Goal: Task Accomplishment & Management: Complete application form

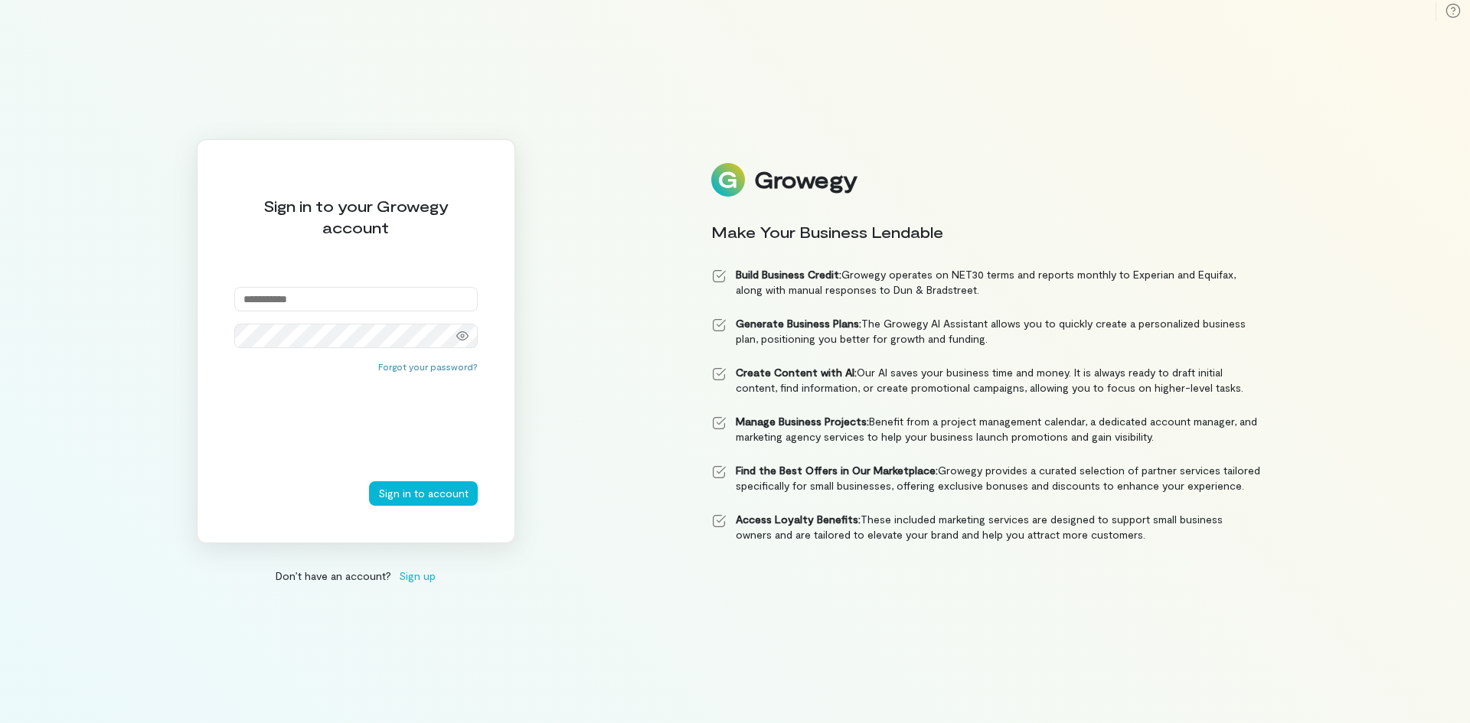
click at [362, 292] on input "email" at bounding box center [355, 299] width 243 height 24
type input "**********"
click at [369, 481] on button "Sign in to account" at bounding box center [423, 493] width 109 height 24
click at [462, 340] on icon at bounding box center [462, 335] width 12 height 9
click at [369, 481] on button "Sign in to account" at bounding box center [423, 493] width 109 height 24
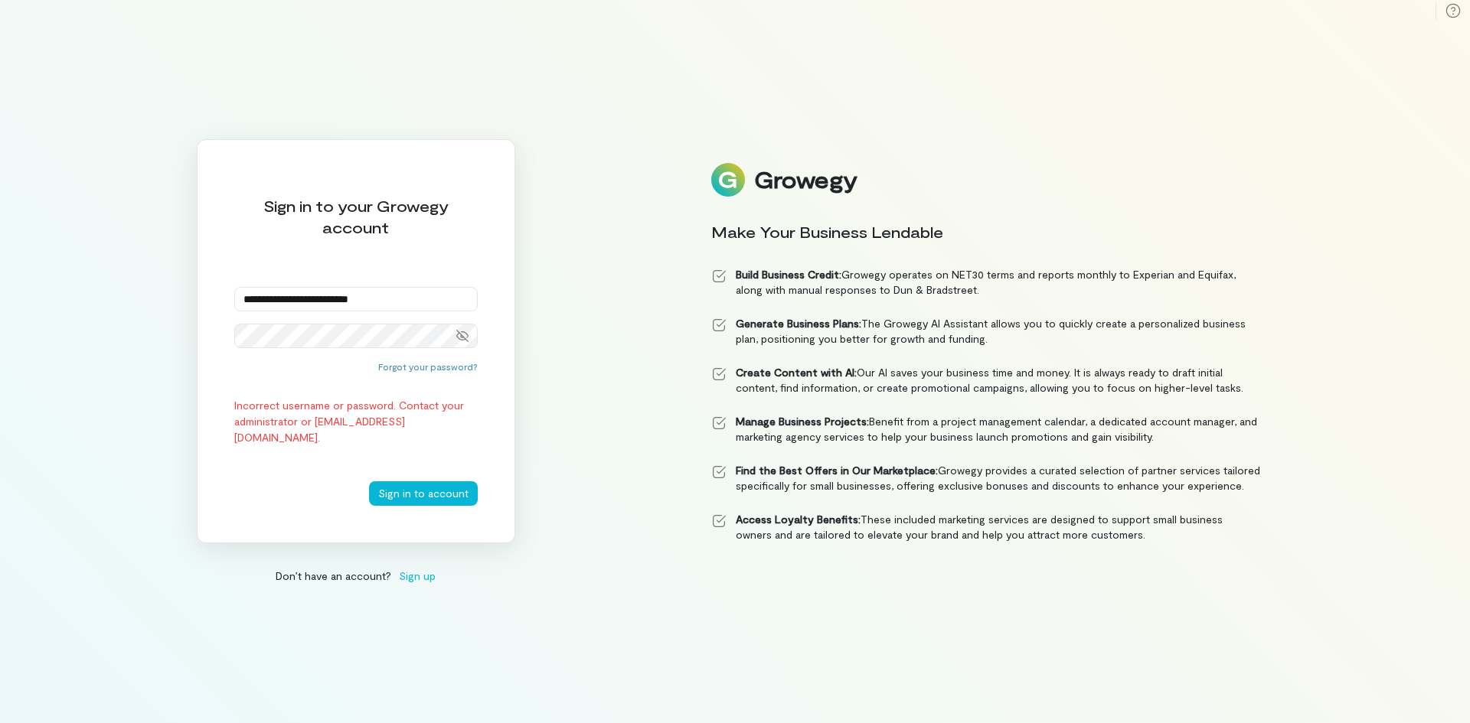
click at [369, 481] on button "Sign in to account" at bounding box center [423, 493] width 109 height 24
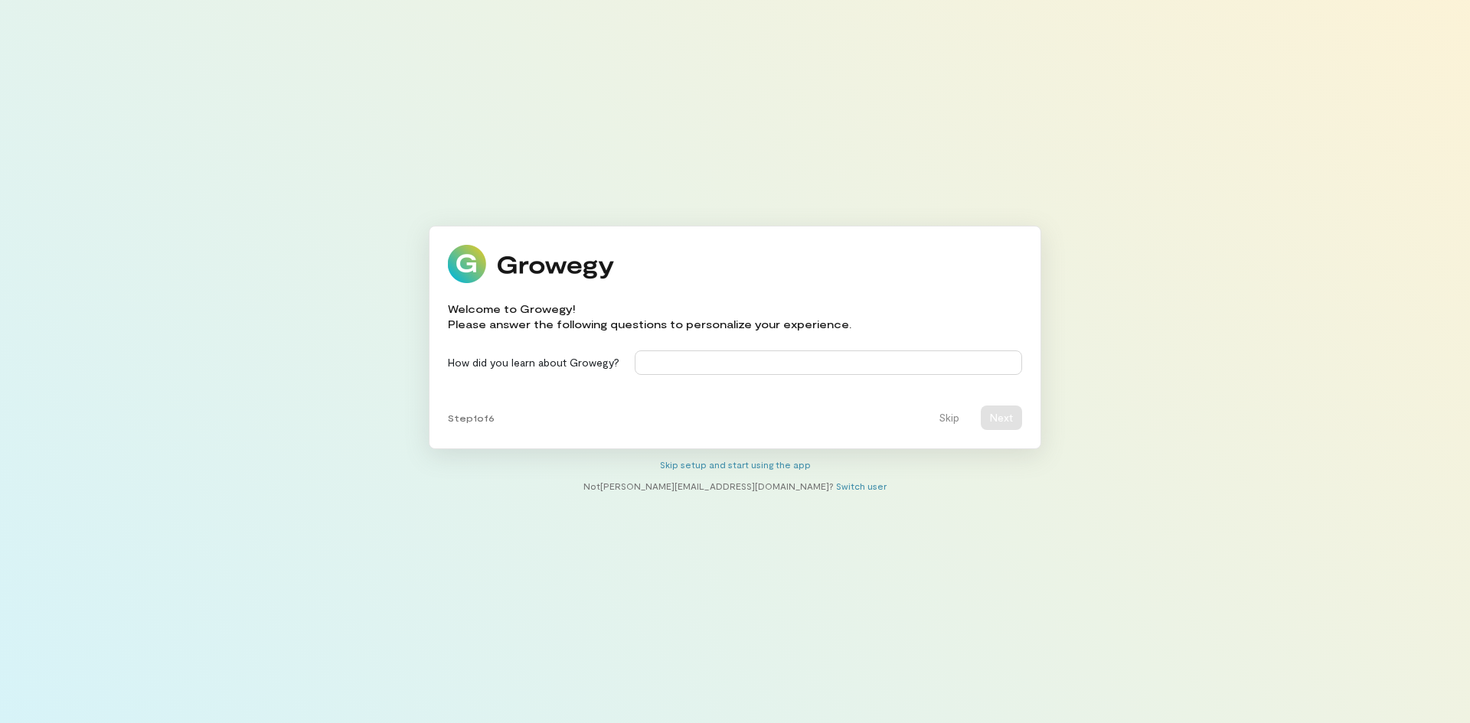
click at [876, 355] on input at bounding box center [828, 363] width 387 height 24
type input "*"
type input "***"
click at [1000, 410] on button "Next" at bounding box center [1000, 418] width 41 height 24
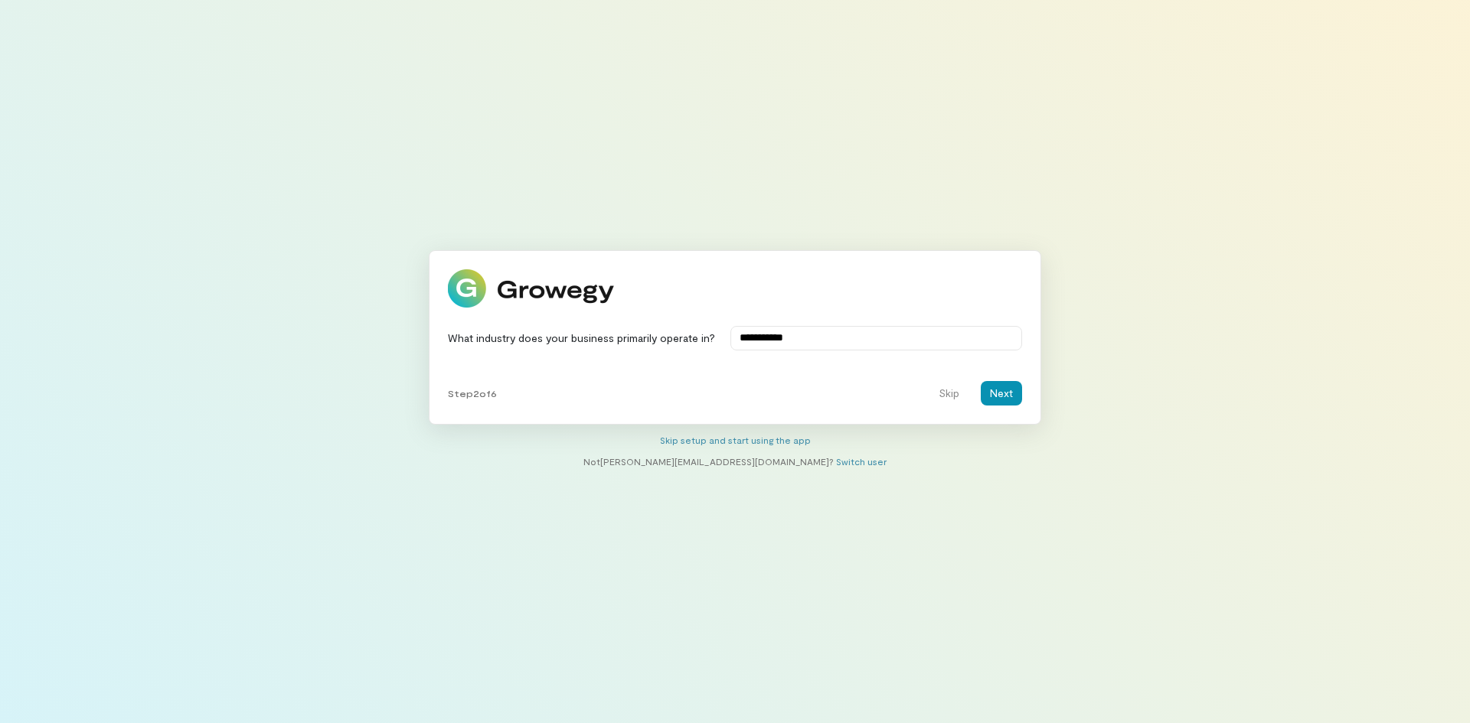
type input "**********"
click at [1000, 402] on button "Next" at bounding box center [1000, 393] width 41 height 24
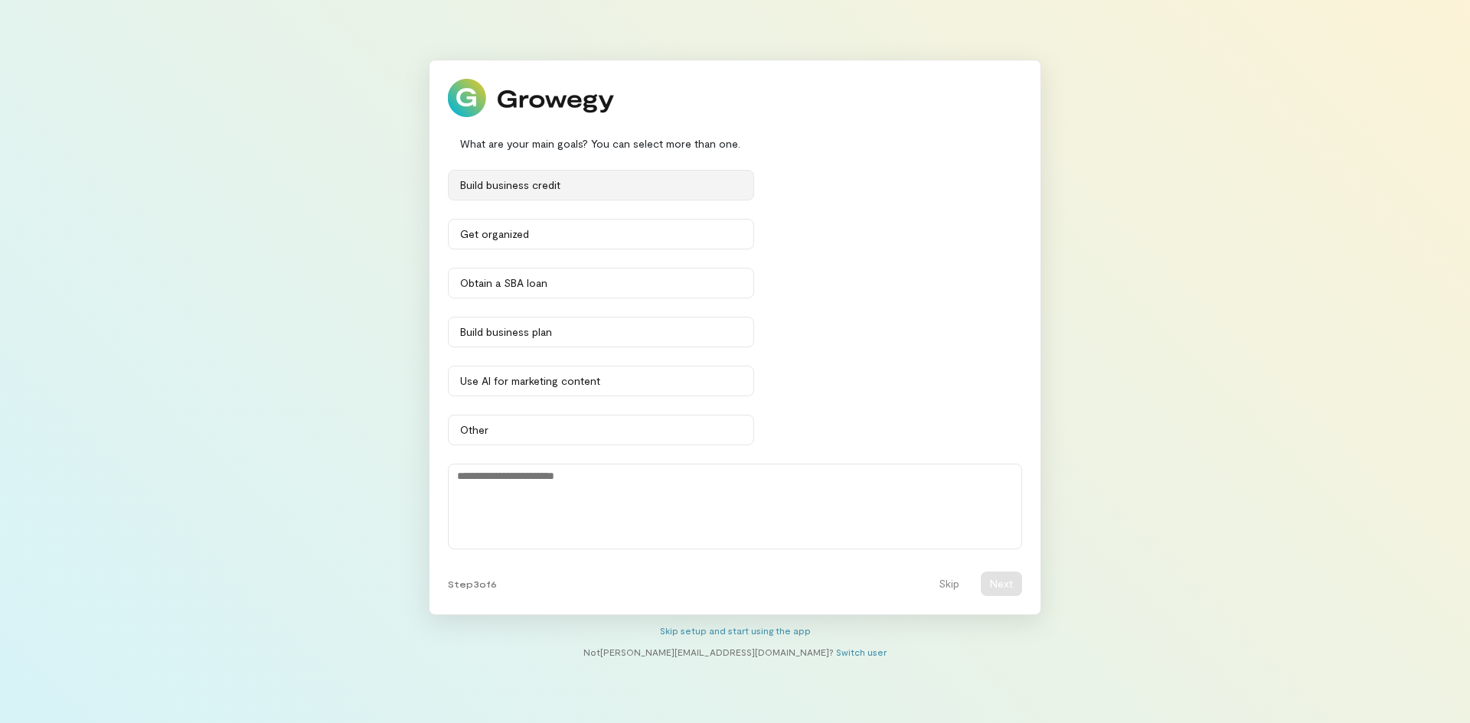
click at [679, 193] on button "Build business credit" at bounding box center [601, 185] width 306 height 31
click at [623, 280] on div "Obtain a SBA loan" at bounding box center [601, 283] width 282 height 15
click at [618, 380] on div "Use AI for marketing content" at bounding box center [601, 381] width 282 height 15
click at [985, 582] on button "Next" at bounding box center [1000, 584] width 41 height 24
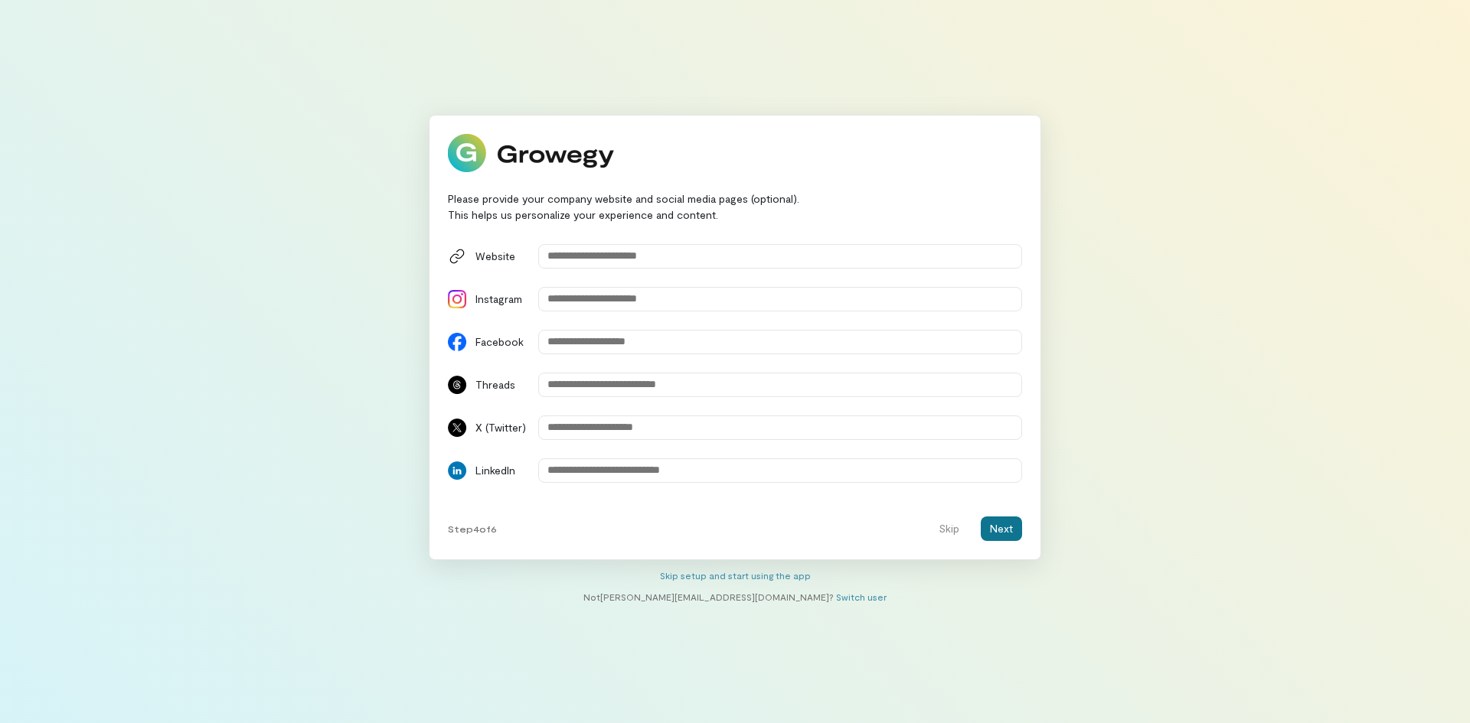
click at [991, 524] on button "Next" at bounding box center [1000, 529] width 41 height 24
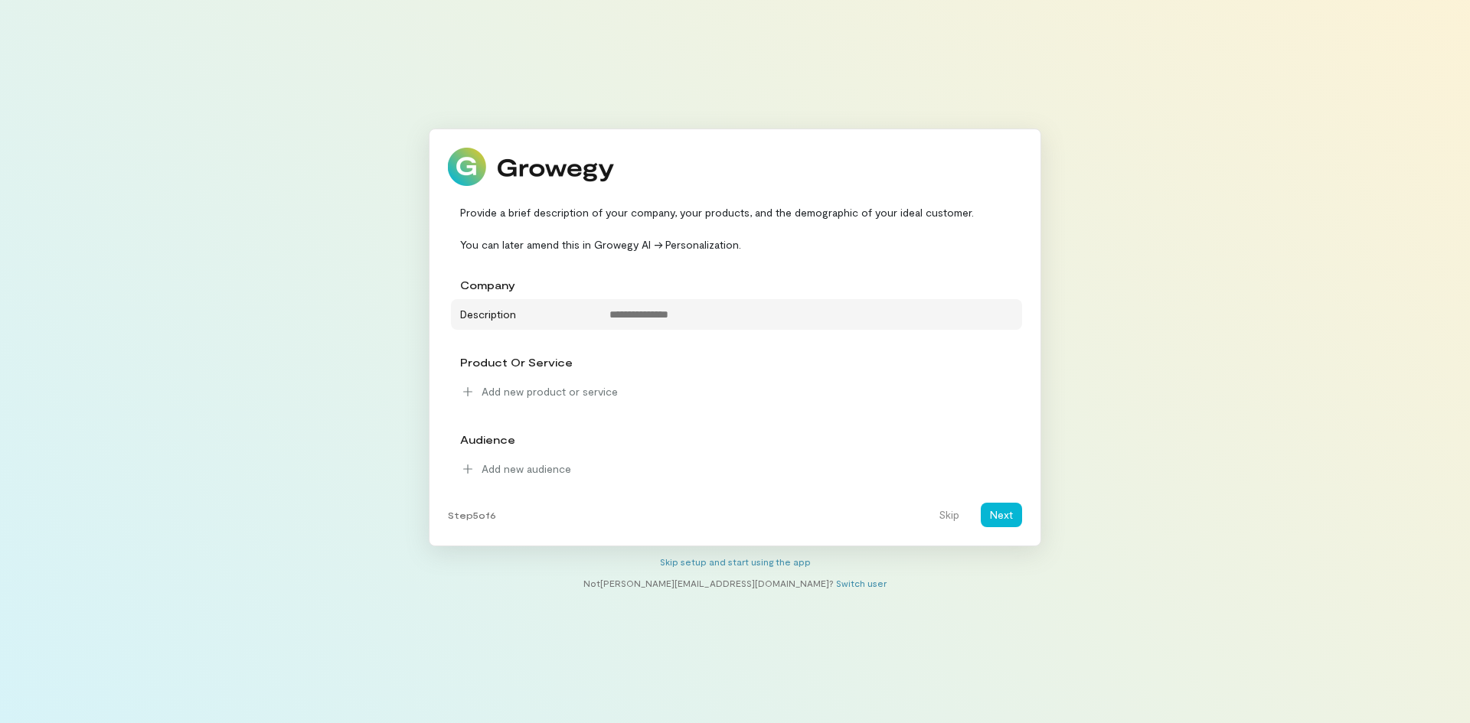
click at [504, 318] on div "Description" at bounding box center [522, 312] width 143 height 20
click at [623, 315] on textarea at bounding box center [811, 314] width 422 height 24
click at [497, 313] on div "Description" at bounding box center [522, 312] width 143 height 20
click at [563, 272] on div "company" at bounding box center [736, 285] width 571 height 28
click at [557, 305] on div "Description" at bounding box center [522, 312] width 143 height 20
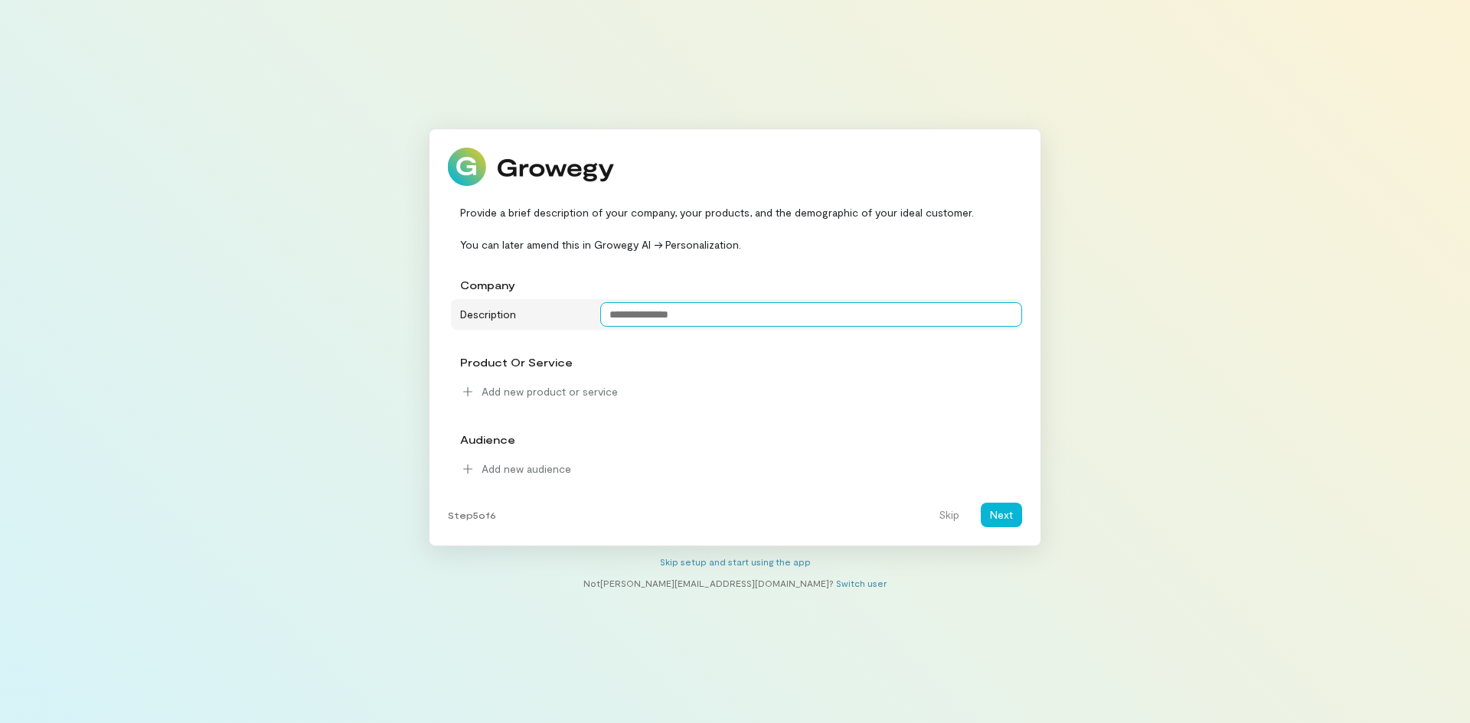
click at [691, 308] on textarea at bounding box center [811, 314] width 422 height 24
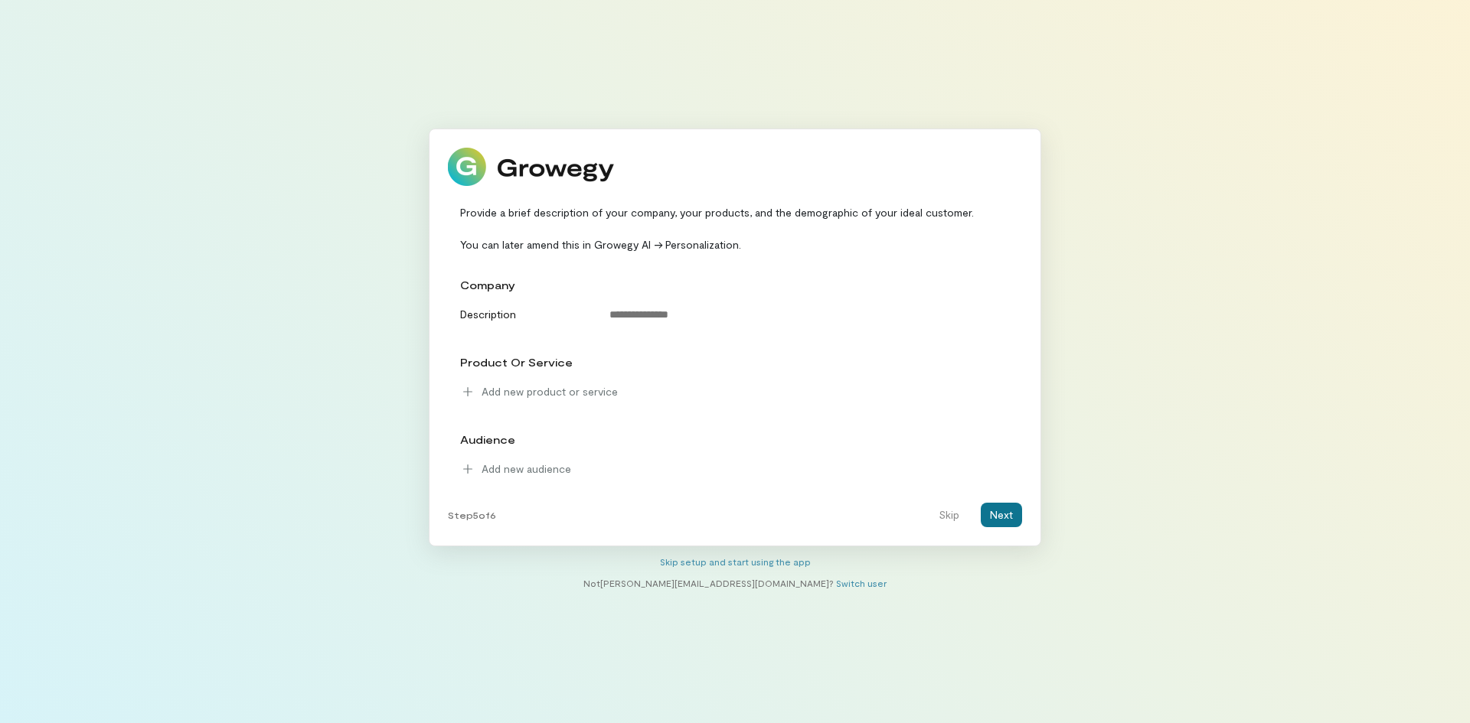
click at [992, 503] on button "Next" at bounding box center [1000, 515] width 41 height 24
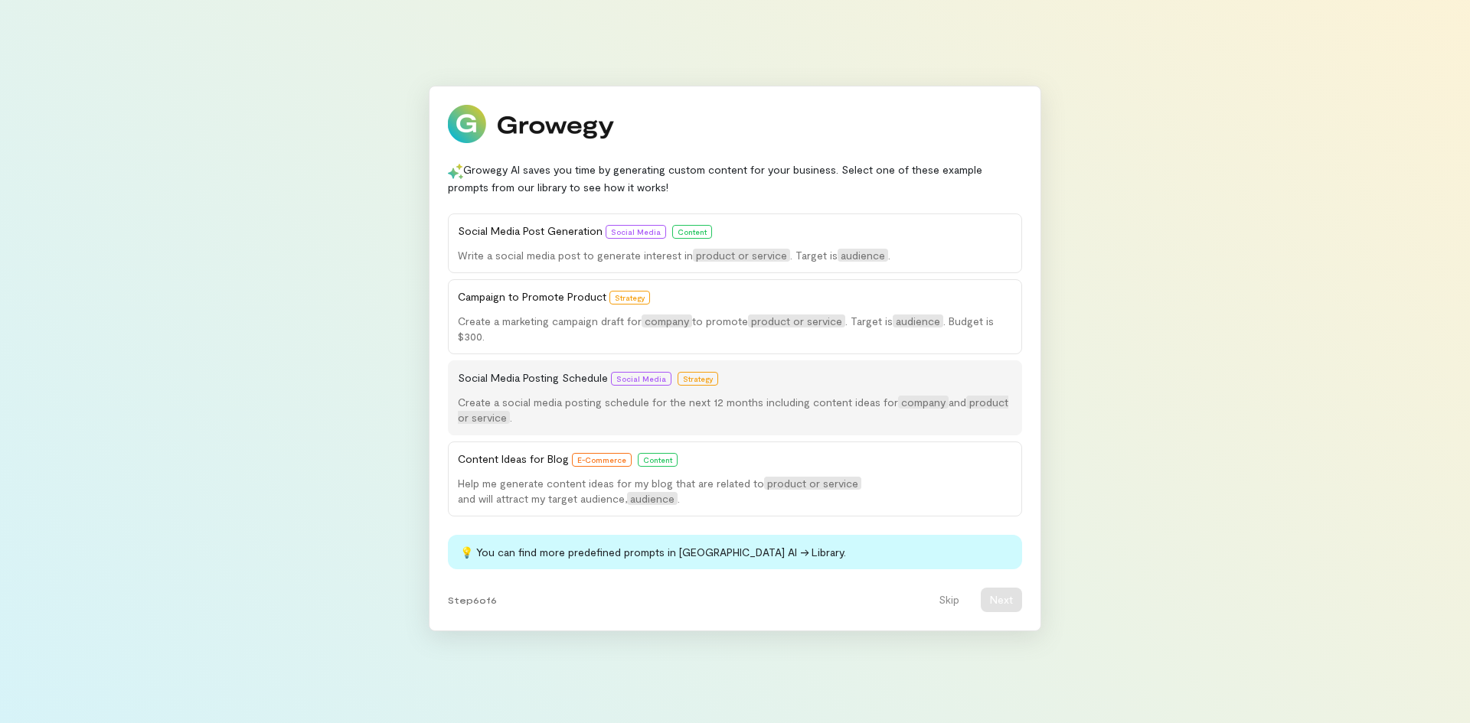
click at [826, 419] on div "Create a social media posting schedule for the next 12 months including content…" at bounding box center [735, 410] width 554 height 31
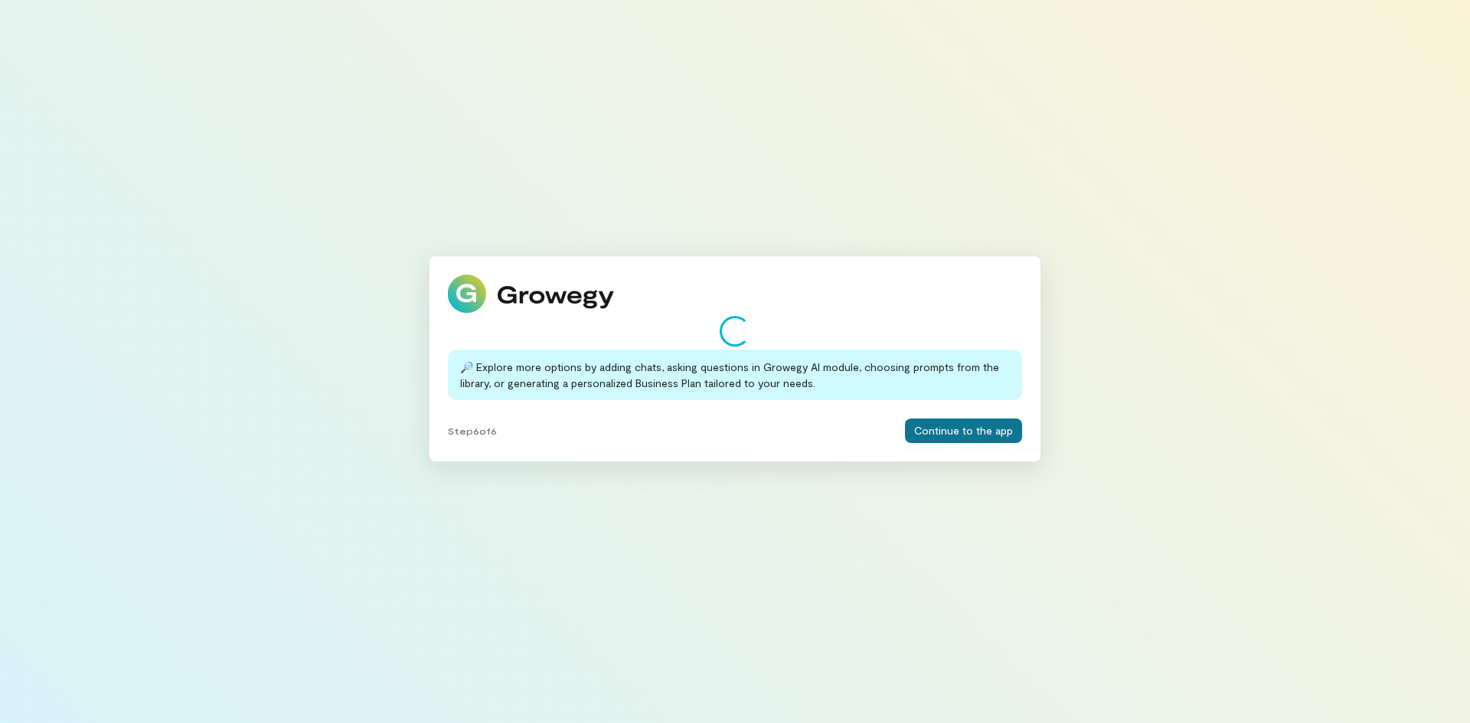
click at [930, 433] on button "Continue to the app" at bounding box center [963, 431] width 117 height 24
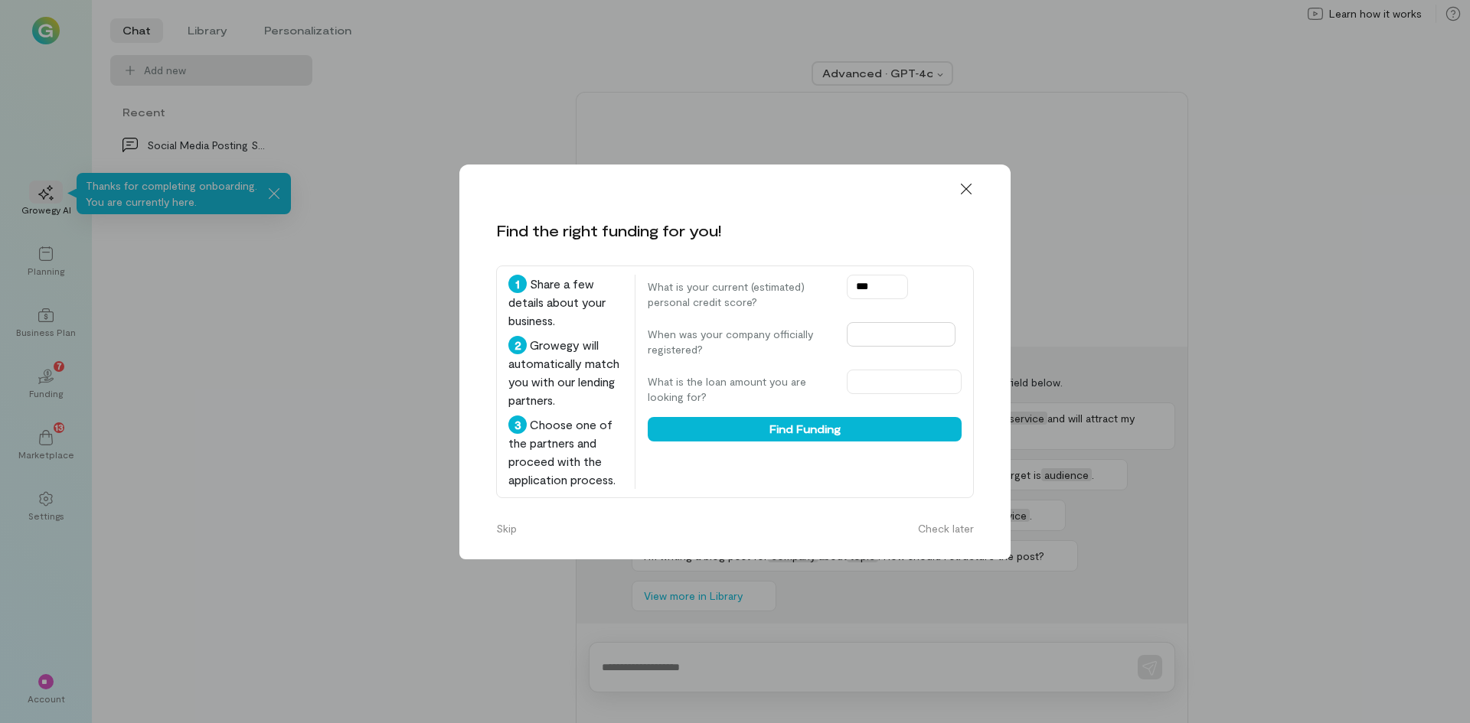
type input "***"
click at [912, 323] on input "text" at bounding box center [901, 334] width 109 height 24
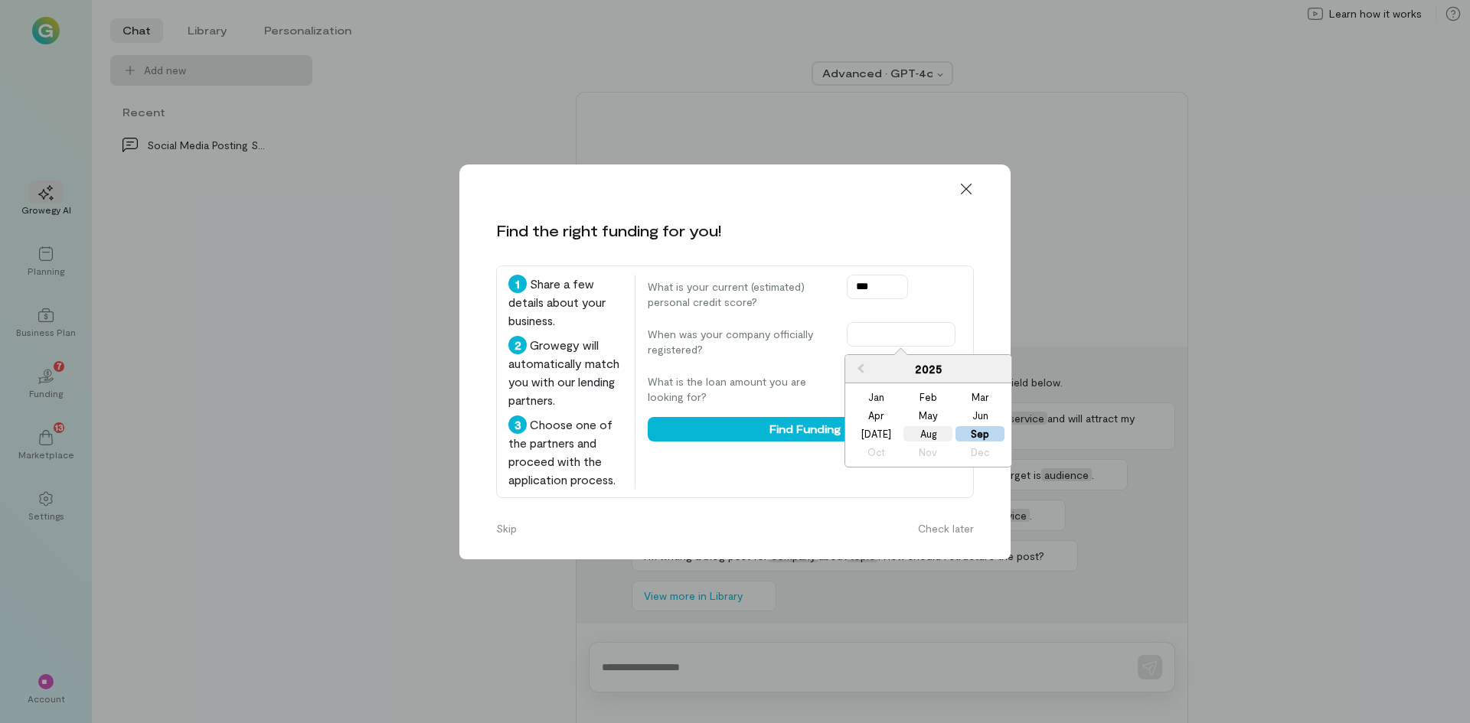
click at [942, 432] on div "Aug" at bounding box center [927, 433] width 49 height 15
type input "**********"
click at [909, 387] on input "text" at bounding box center [904, 382] width 115 height 24
type input "*****"
click at [731, 468] on div "**********" at bounding box center [805, 382] width 314 height 214
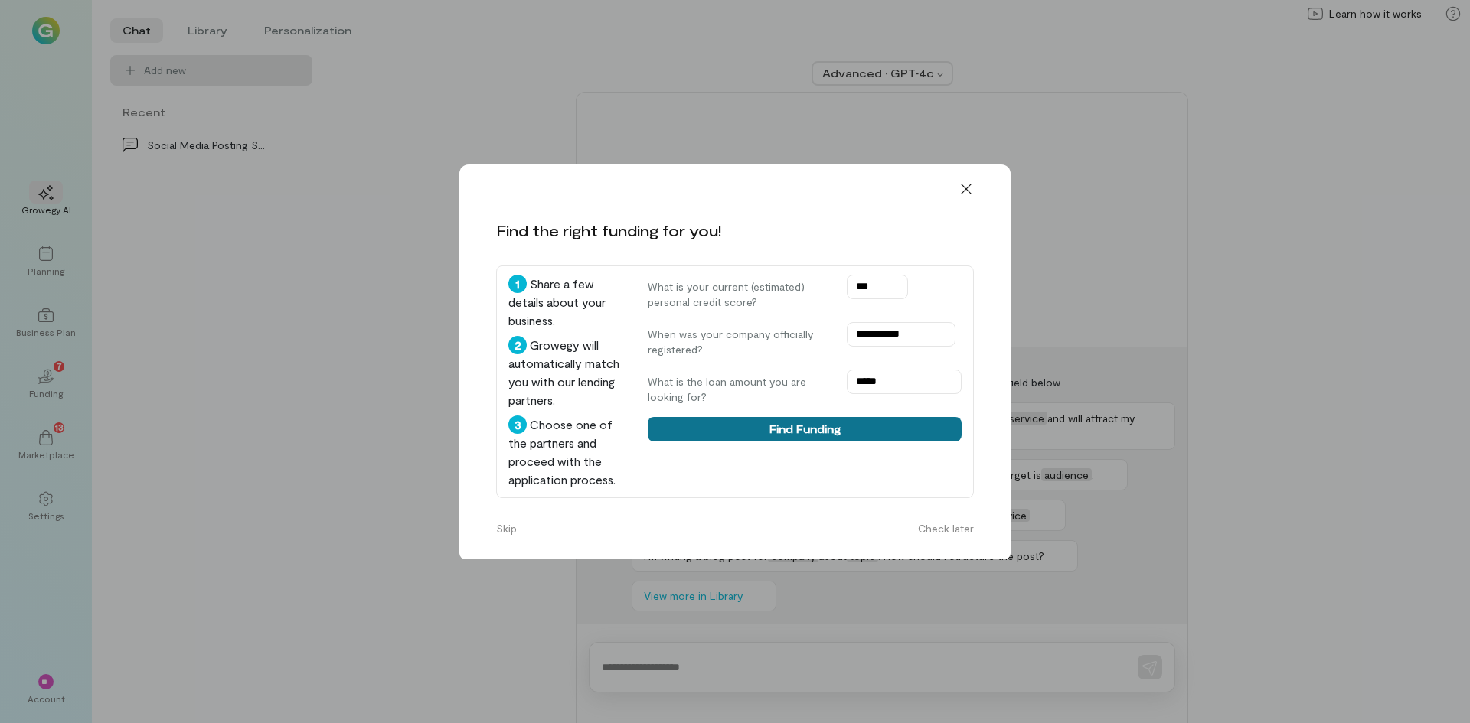
click at [795, 432] on button "Find Funding" at bounding box center [805, 429] width 314 height 24
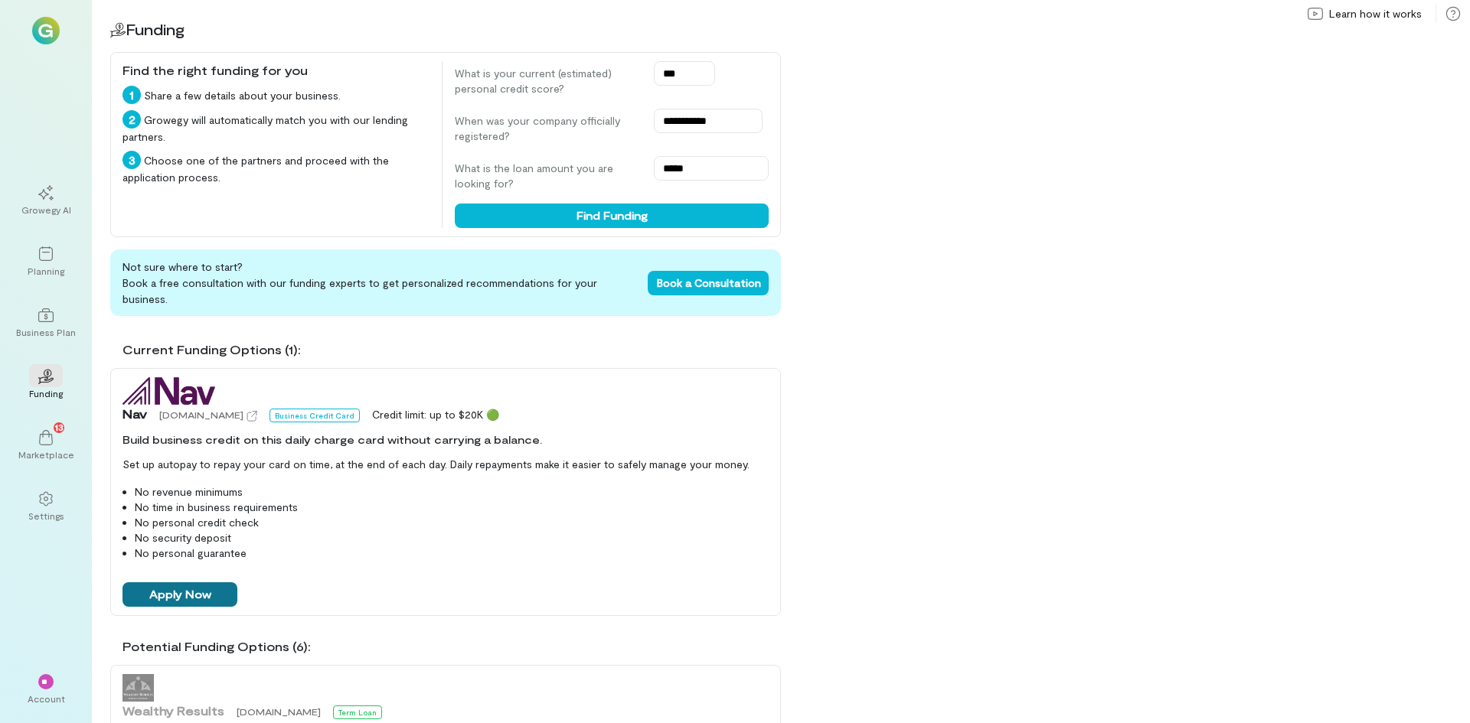
click at [202, 582] on button "Apply Now" at bounding box center [179, 594] width 115 height 24
click at [47, 341] on div "Business Plan" at bounding box center [45, 322] width 55 height 55
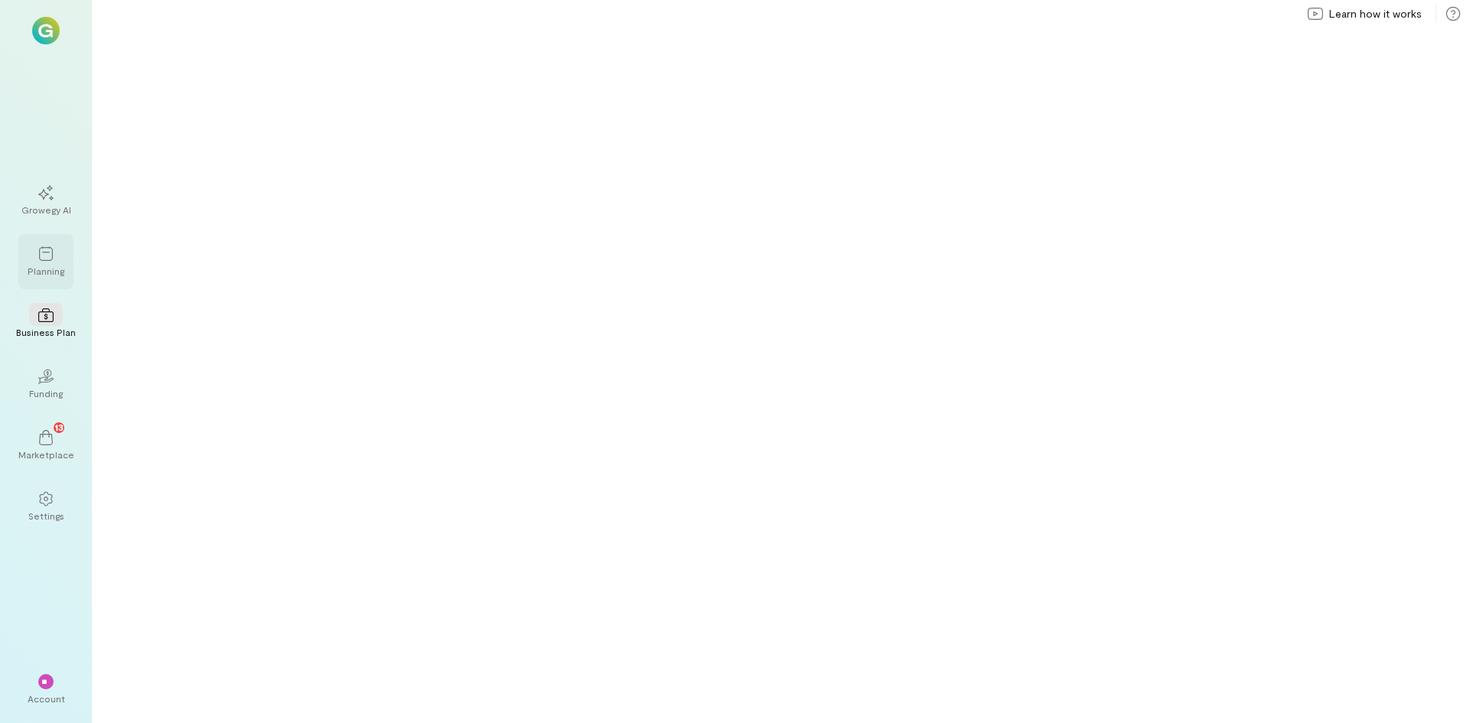
click at [61, 267] on div "Planning" at bounding box center [46, 271] width 37 height 12
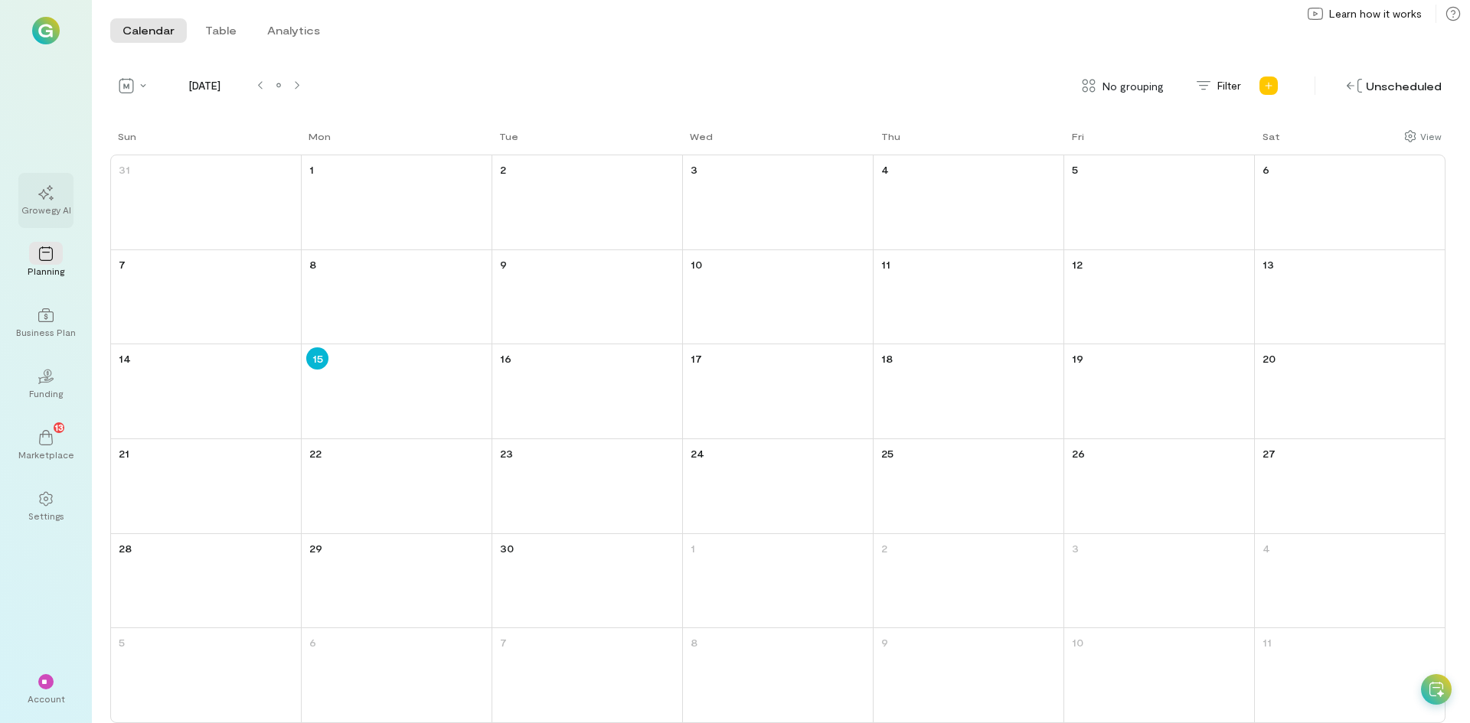
click at [40, 175] on div "Growegy AI" at bounding box center [45, 200] width 55 height 55
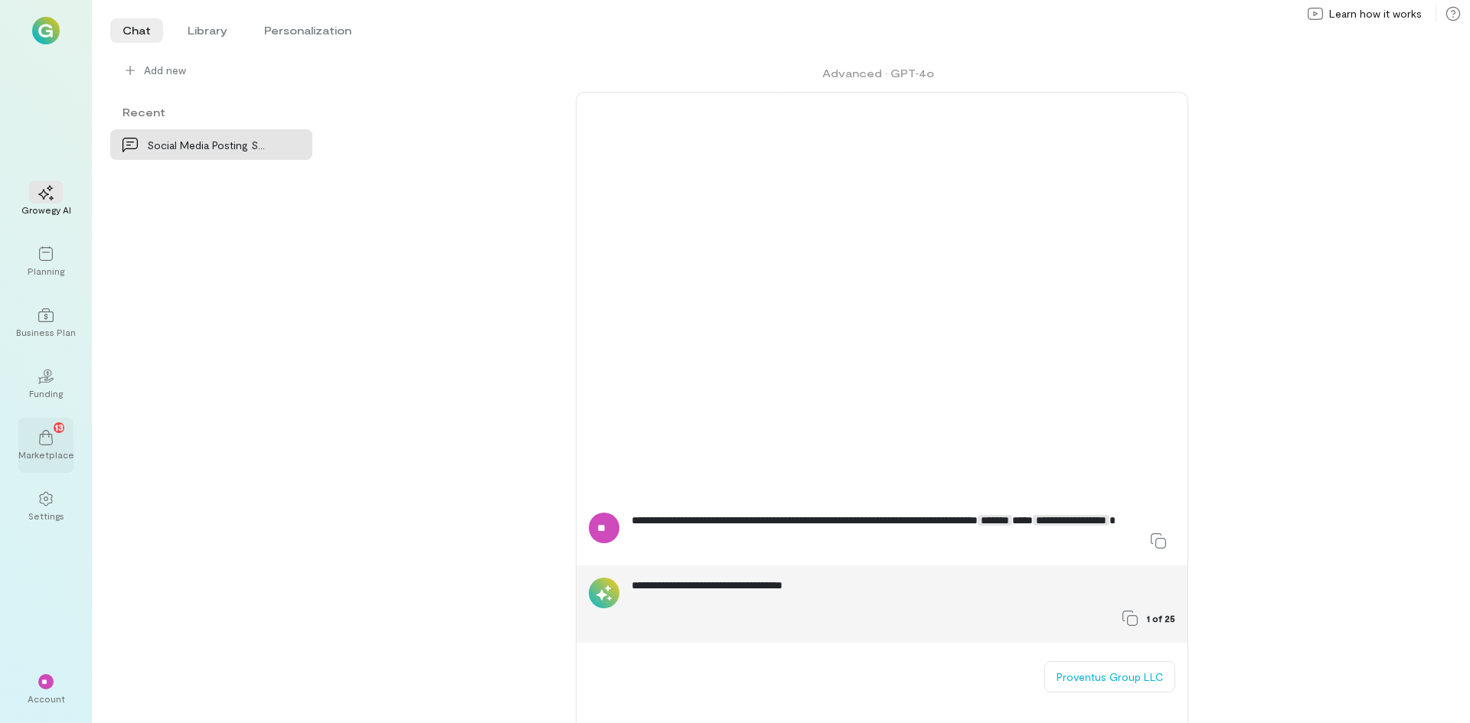
click at [56, 442] on div "13" at bounding box center [46, 437] width 34 height 23
